Goal: Complete application form

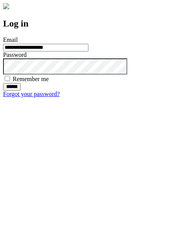
type input "**********"
click at [21, 91] on input "******" at bounding box center [12, 87] width 18 height 8
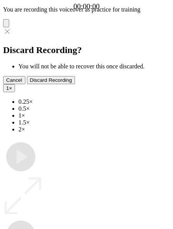
type input "**********"
